Goal: Information Seeking & Learning: Learn about a topic

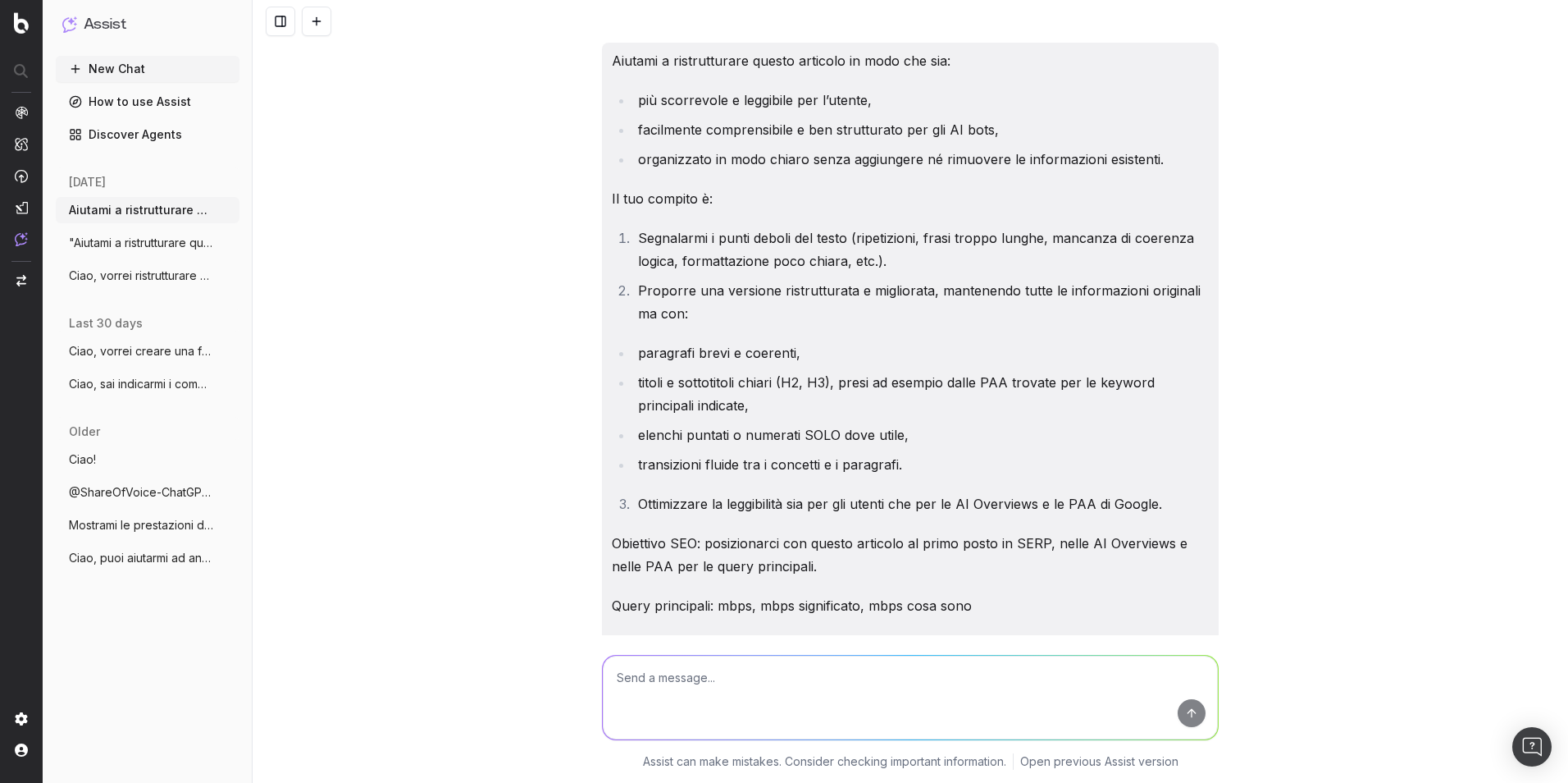
scroll to position [3047, 0]
